Goal: Transaction & Acquisition: Book appointment/travel/reservation

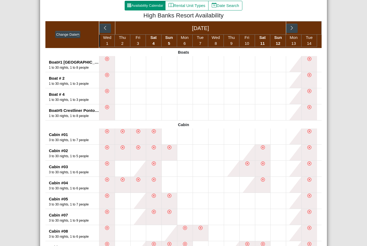
scroll to position [121, 0]
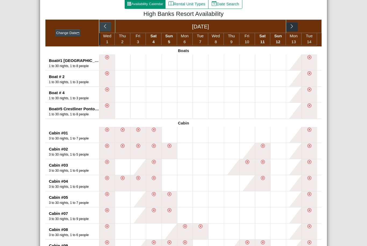
click at [294, 26] on icon "chevron right" at bounding box center [291, 26] width 5 height 5
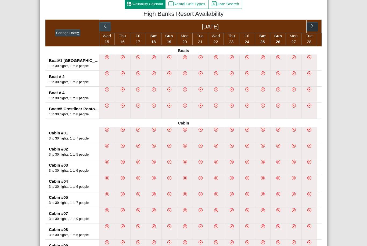
click at [312, 30] on button "button" at bounding box center [313, 27] width 12 height 10
click at [278, 28] on icon "chevron right" at bounding box center [276, 26] width 5 height 5
click at [314, 26] on icon "chevron right" at bounding box center [312, 26] width 5 height 5
click at [276, 28] on icon "chevron right" at bounding box center [276, 26] width 5 height 5
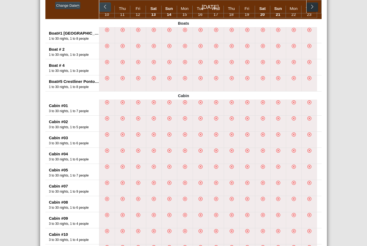
scroll to position [148, 0]
click at [250, 167] on li at bounding box center [247, 172] width 16 height 16
click at [249, 168] on icon "x circle" at bounding box center [247, 167] width 4 height 4
click at [106, 6] on icon "chevron left" at bounding box center [105, 6] width 5 height 5
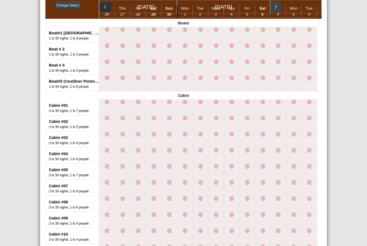
click at [102, 5] on button "button" at bounding box center [105, 7] width 12 height 10
click at [106, 7] on icon "chevron left" at bounding box center [105, 6] width 5 height 5
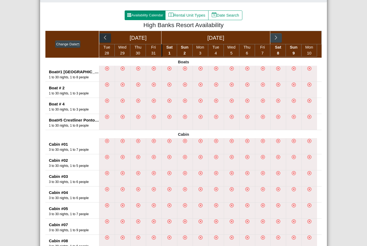
scroll to position [94, 0]
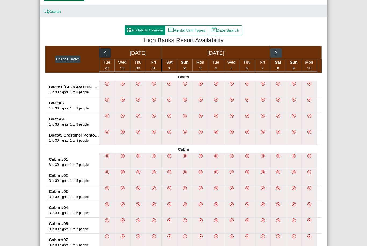
click at [107, 52] on icon "chevron left" at bounding box center [105, 52] width 5 height 5
click at [106, 54] on icon "chevron left" at bounding box center [105, 52] width 5 height 5
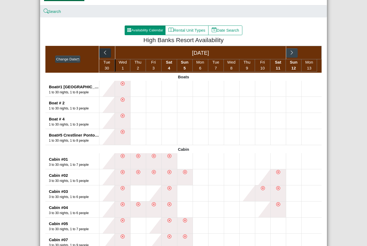
click at [104, 52] on icon "chevron left" at bounding box center [105, 52] width 5 height 5
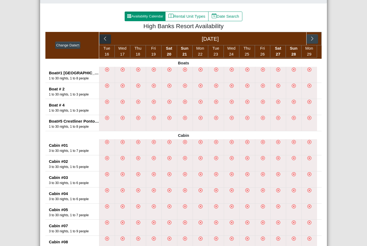
scroll to position [104, 0]
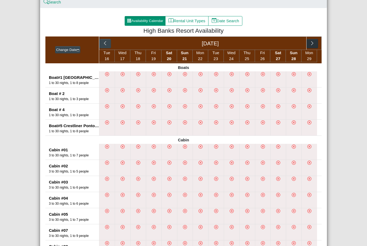
click at [316, 42] on button "button" at bounding box center [313, 44] width 12 height 10
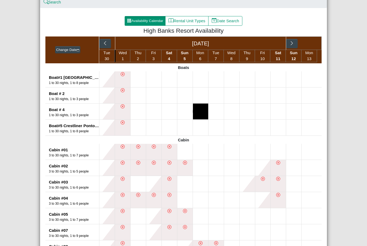
click at [203, 111] on button at bounding box center [200, 112] width 15 height 16
click at [349, 79] on div "High Banks Resort Close Search Availability Calendar Rental Unit Types Date Sea…" at bounding box center [183, 123] width 367 height 246
